Goal: Task Accomplishment & Management: Manage account settings

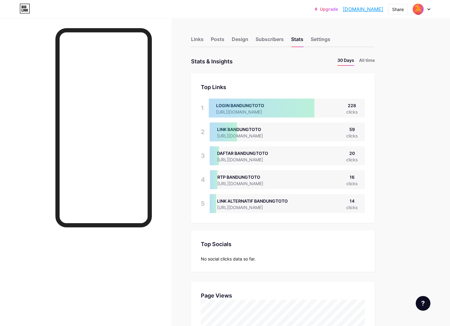
scroll to position [326, 450]
click at [240, 41] on div "Design" at bounding box center [240, 41] width 17 height 11
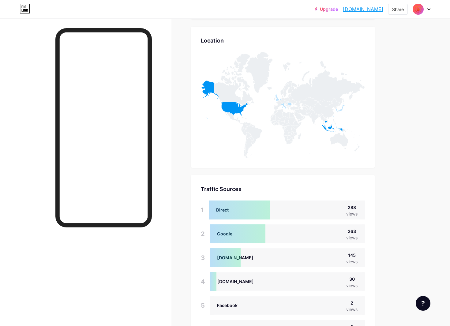
scroll to position [448, 0]
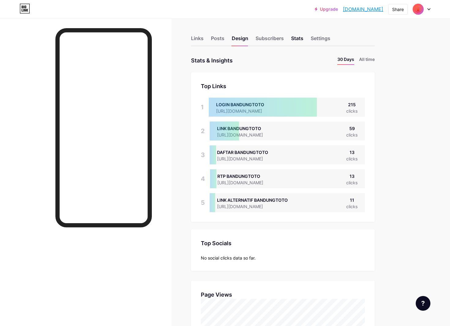
scroll to position [0, 0]
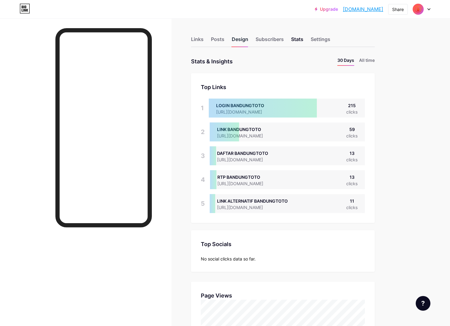
click at [241, 40] on div "Design" at bounding box center [240, 41] width 17 height 11
